Goal: Browse casually

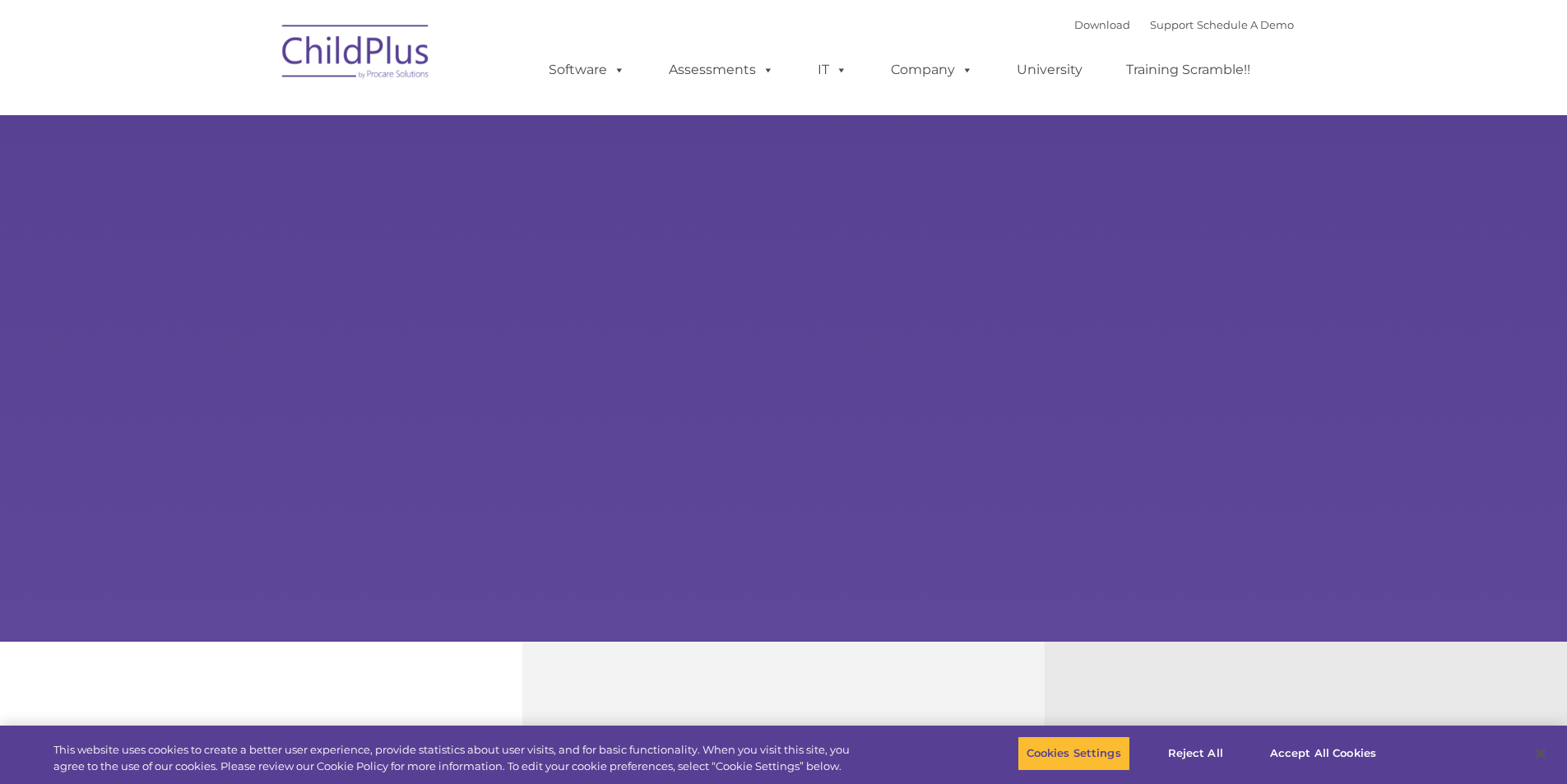
select select "MEDIUM"
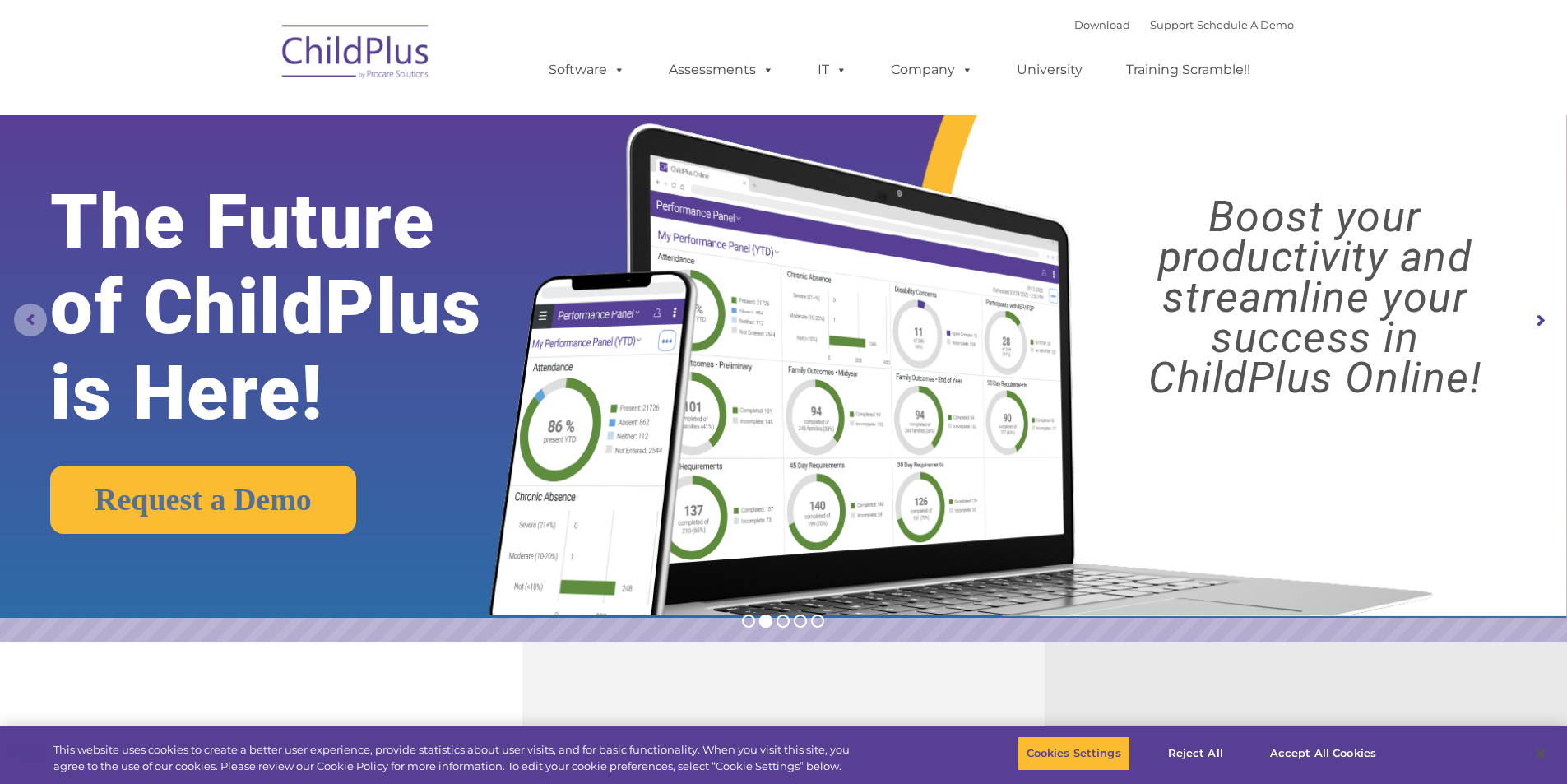
click at [30, 318] on rs-arrow at bounding box center [30, 319] width 33 height 33
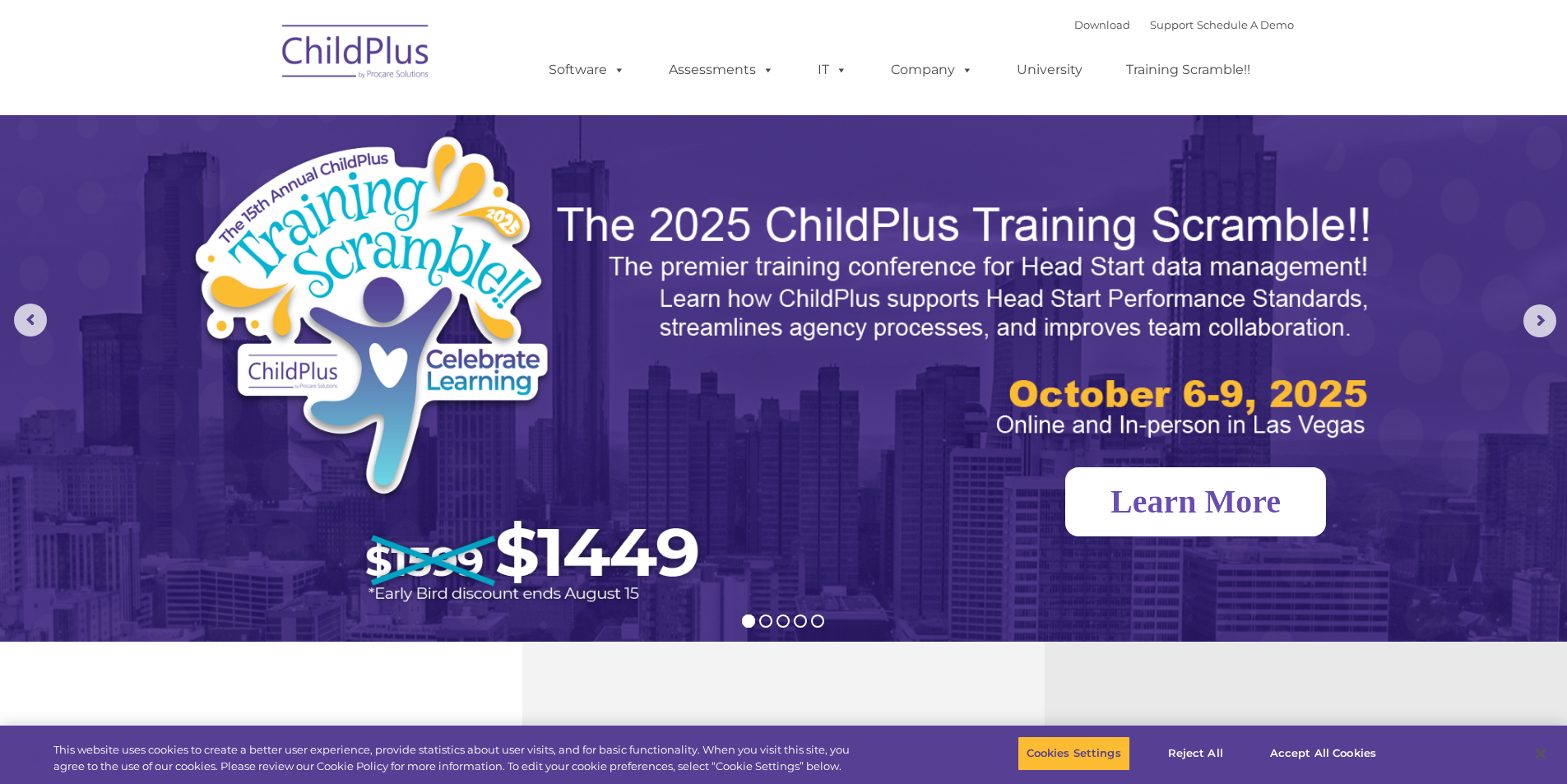
click at [1154, 501] on link "Learn More" at bounding box center [1196, 502] width 261 height 69
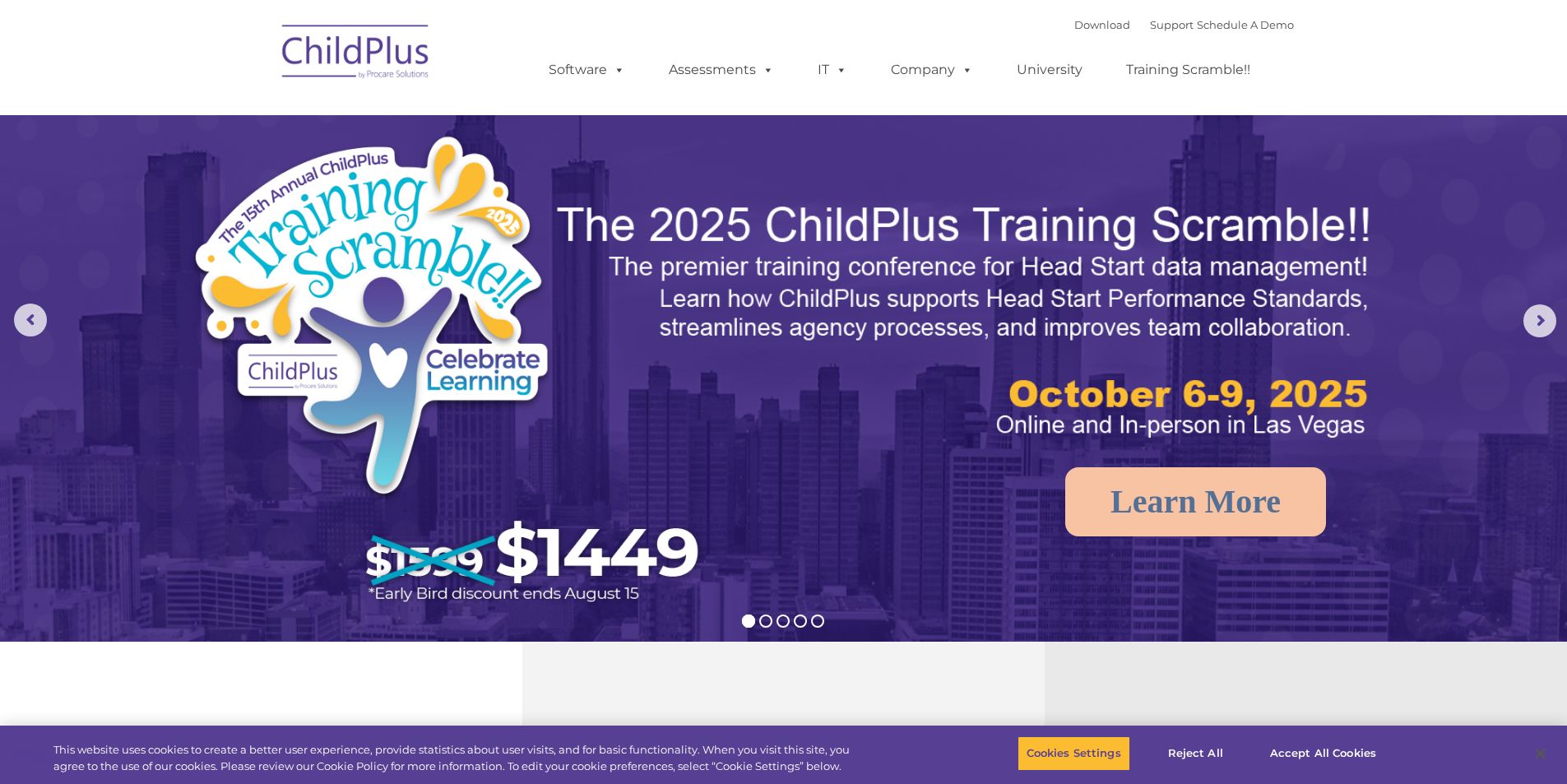
click at [370, 56] on img at bounding box center [356, 55] width 164 height 83
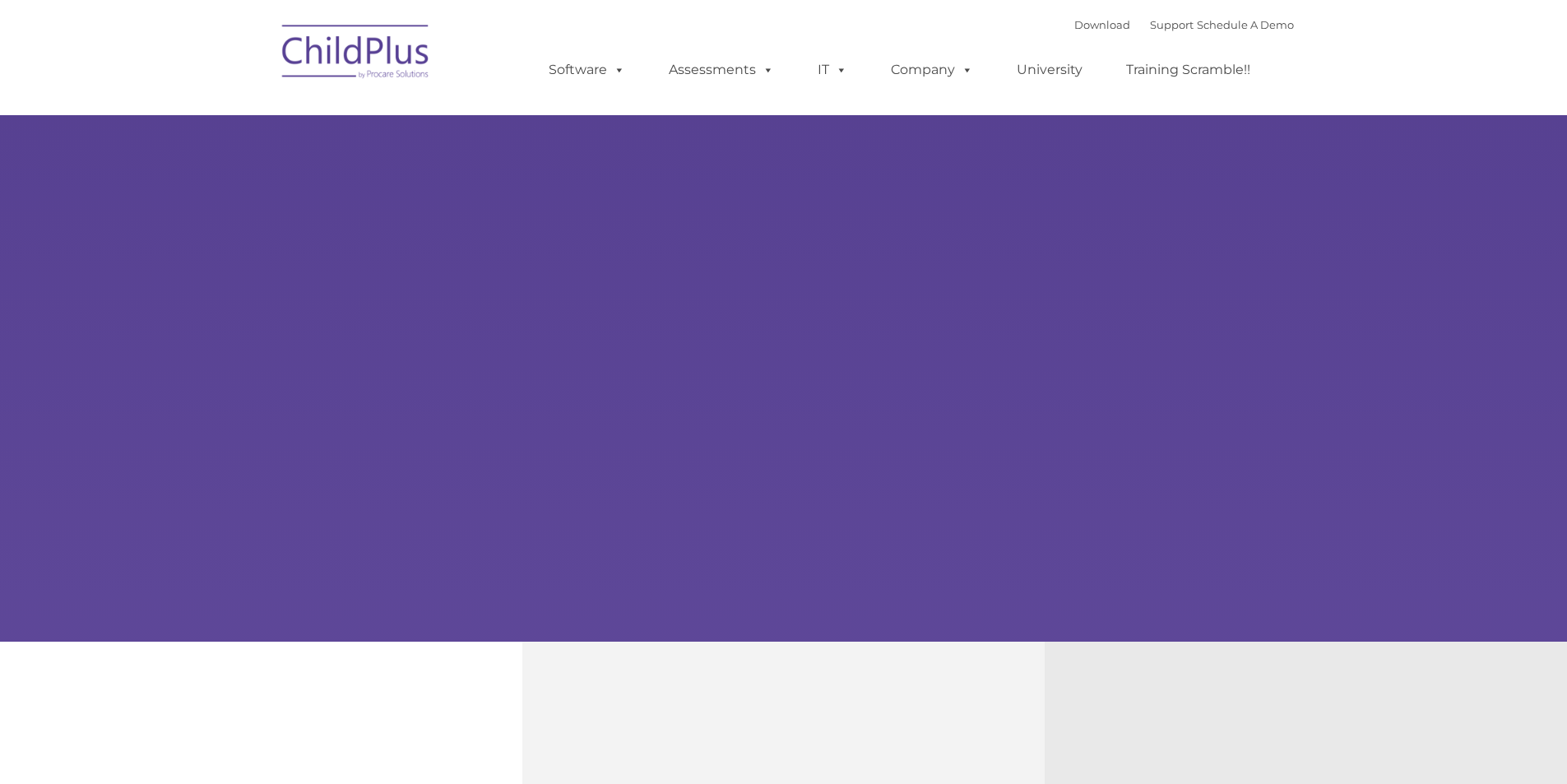
type input ""
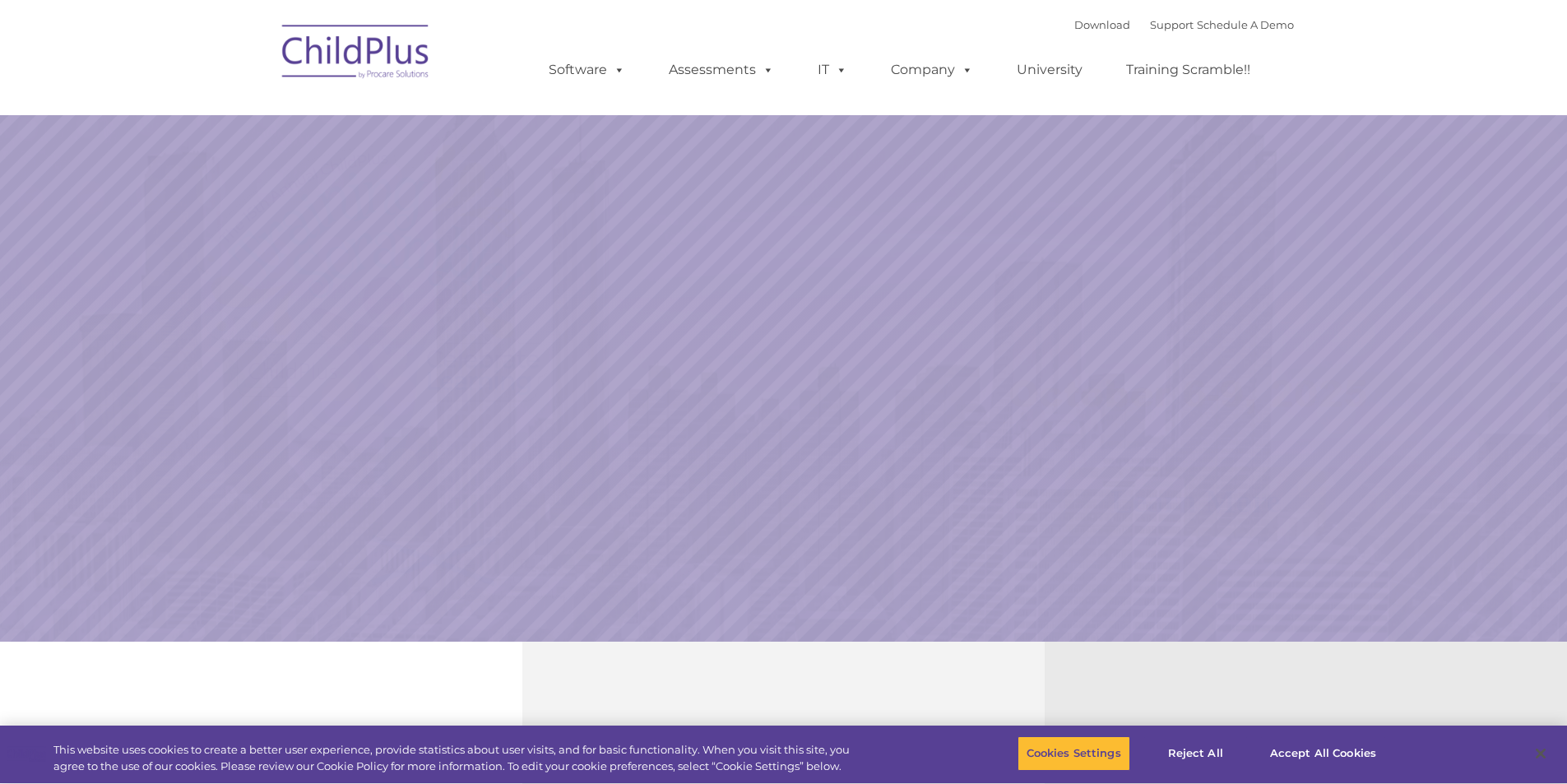
select select "MEDIUM"
